Goal: Book appointment/travel/reservation

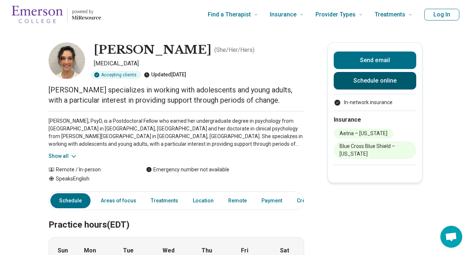
click at [366, 81] on link "Schedule online" at bounding box center [375, 81] width 83 height 18
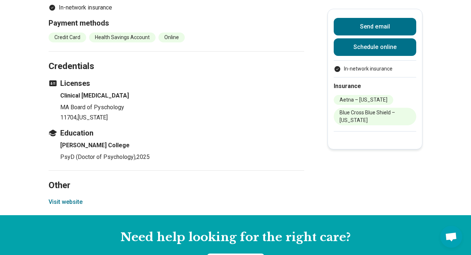
scroll to position [823, 0]
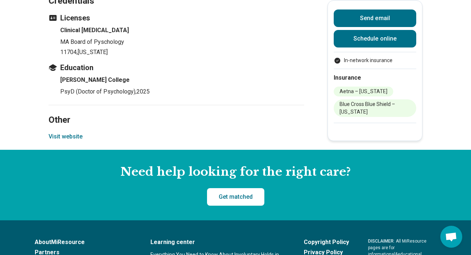
click at [76, 133] on button "Visit website" at bounding box center [66, 136] width 34 height 9
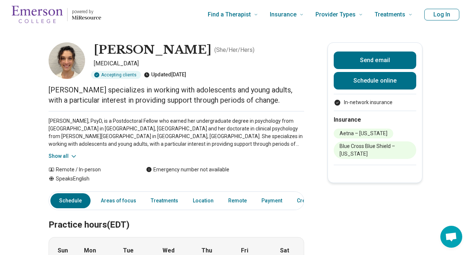
scroll to position [0, 0]
click at [62, 154] on button "Show all" at bounding box center [63, 156] width 29 height 8
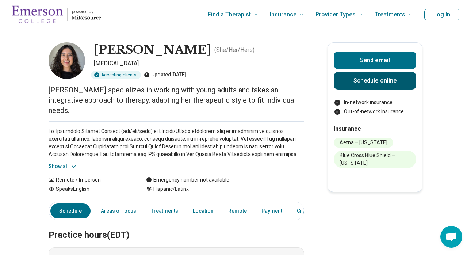
click at [351, 85] on link "Schedule online" at bounding box center [375, 81] width 83 height 18
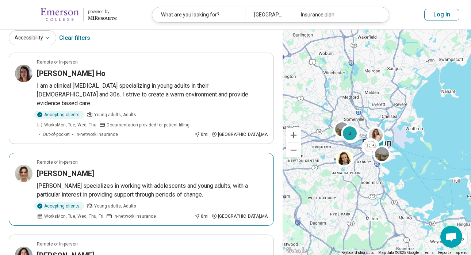
scroll to position [48, 0]
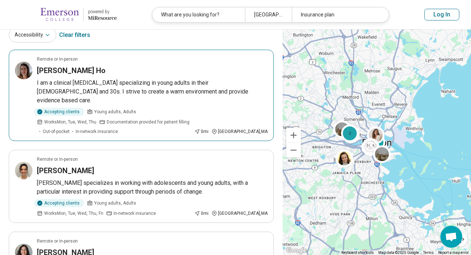
click at [100, 73] on div "Alison Gurley Ho" at bounding box center [152, 70] width 231 height 10
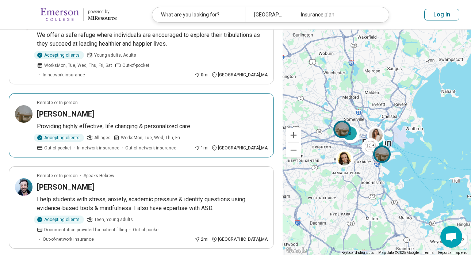
scroll to position [468, 0]
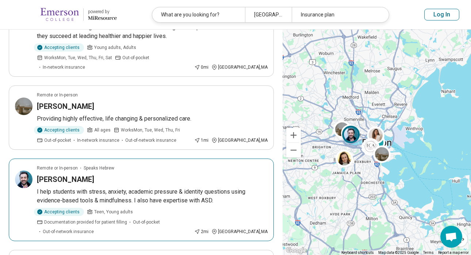
click at [190, 174] on div "Shimon Oren" at bounding box center [152, 179] width 231 height 10
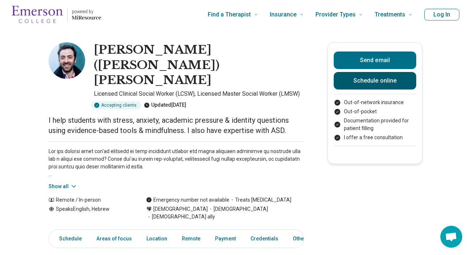
click at [351, 83] on link "Schedule online" at bounding box center [375, 81] width 83 height 18
